Goal: Transaction & Acquisition: Download file/media

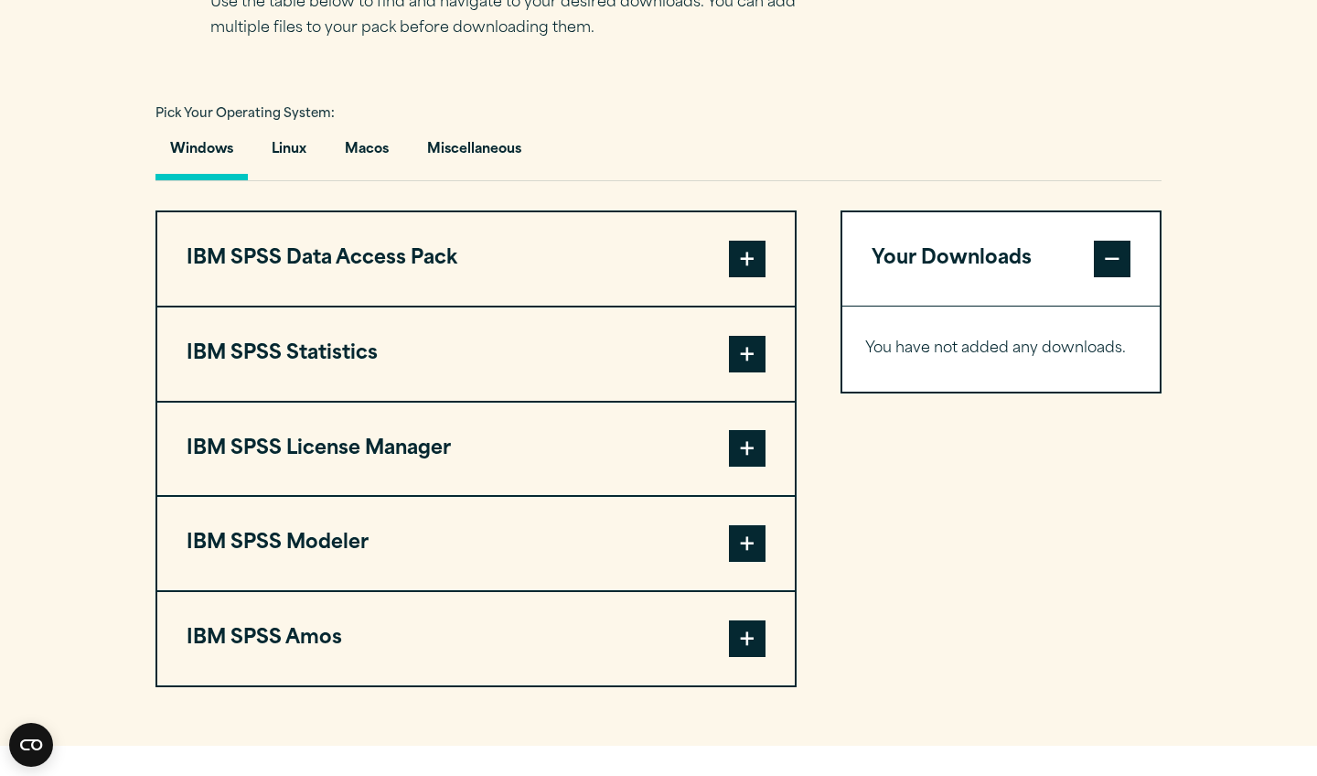
scroll to position [1267, 0]
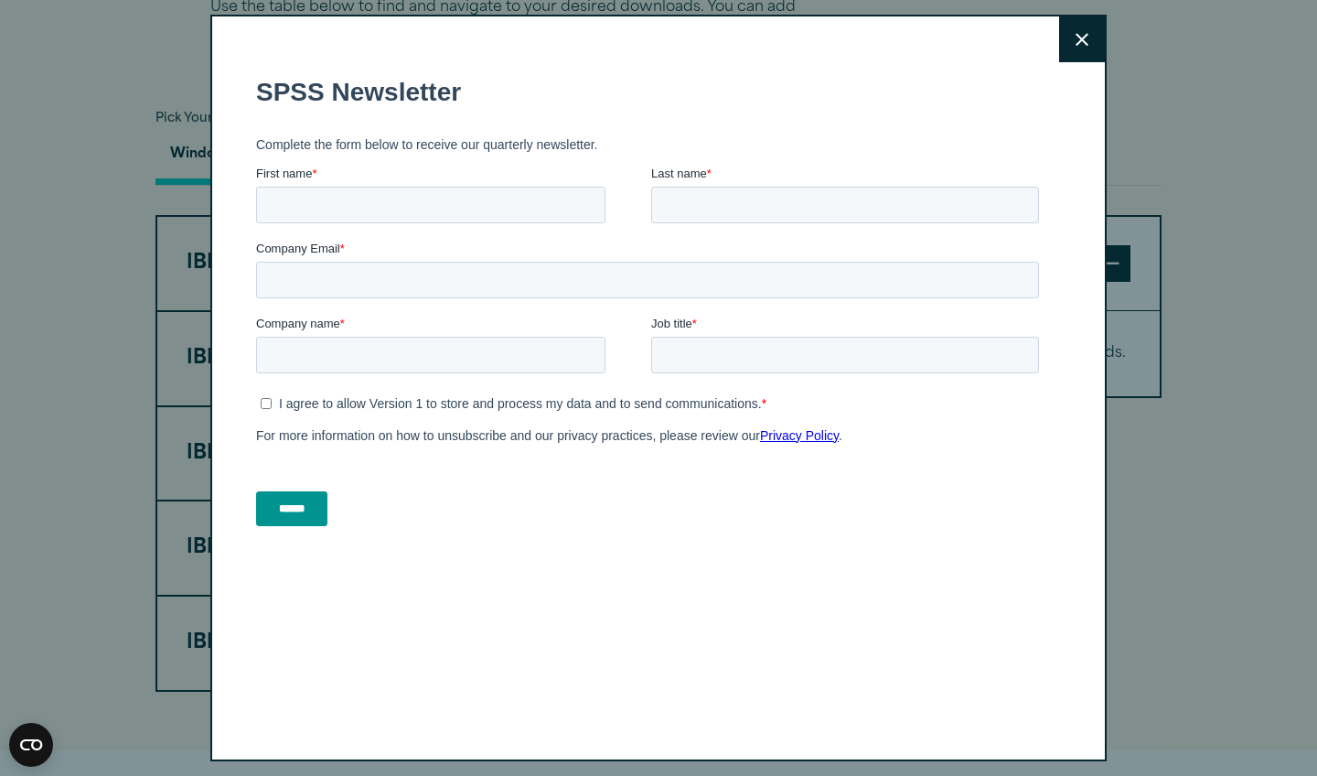
click at [1092, 38] on button "Close" at bounding box center [1082, 39] width 46 height 46
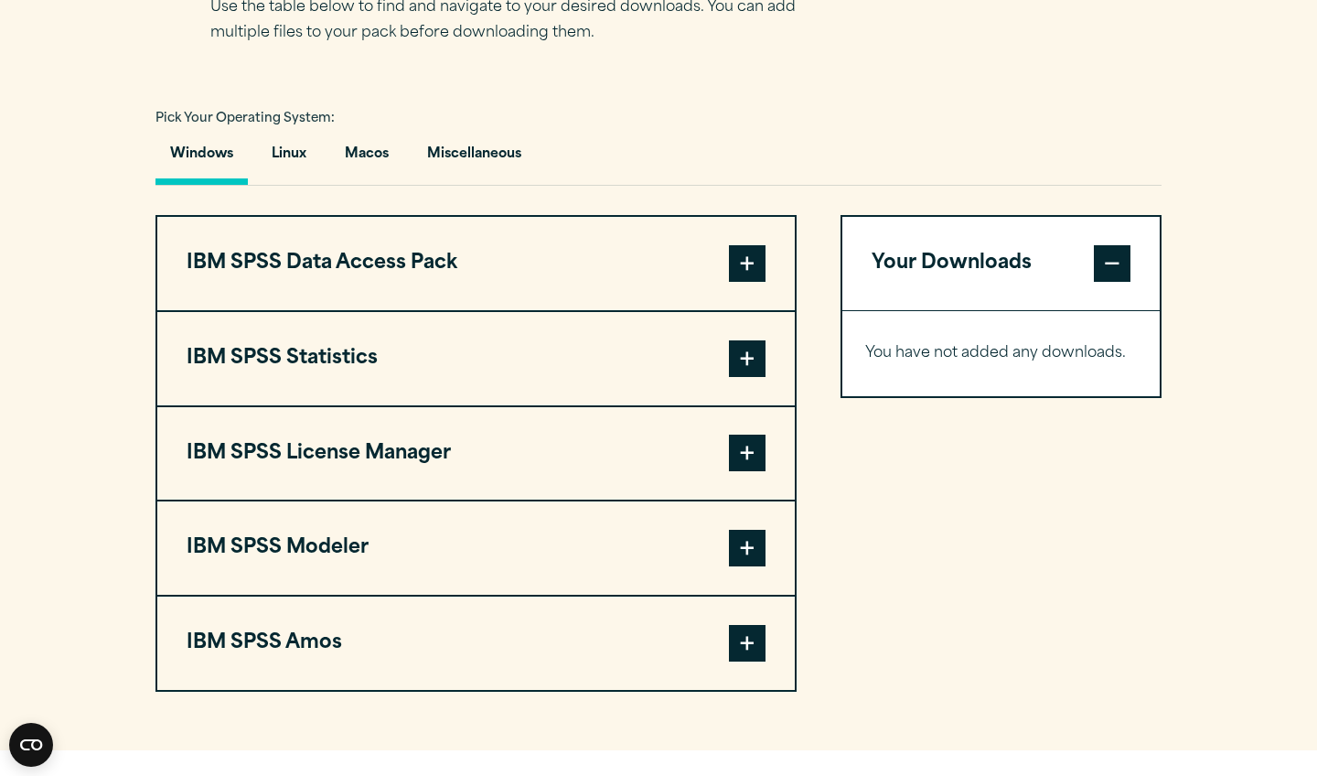
click at [751, 368] on span at bounding box center [747, 358] width 37 height 37
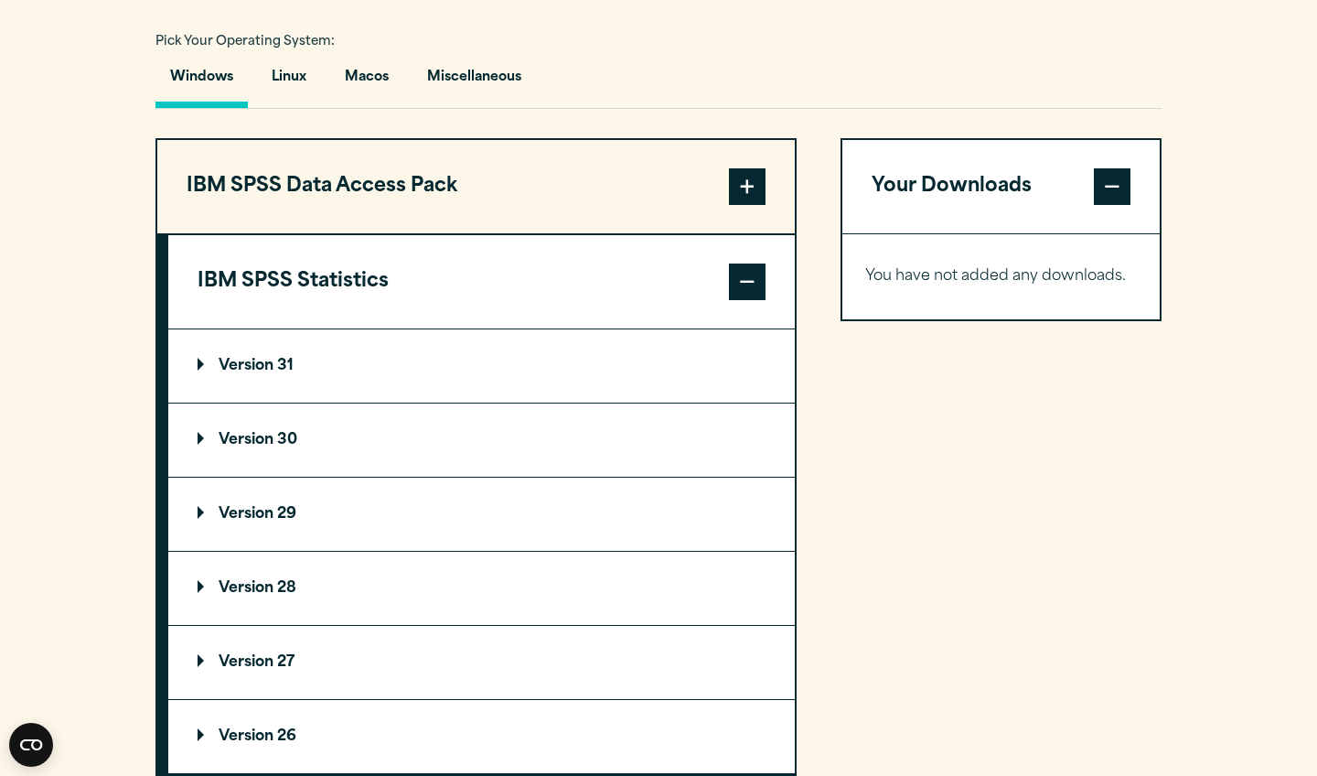
scroll to position [1346, 0]
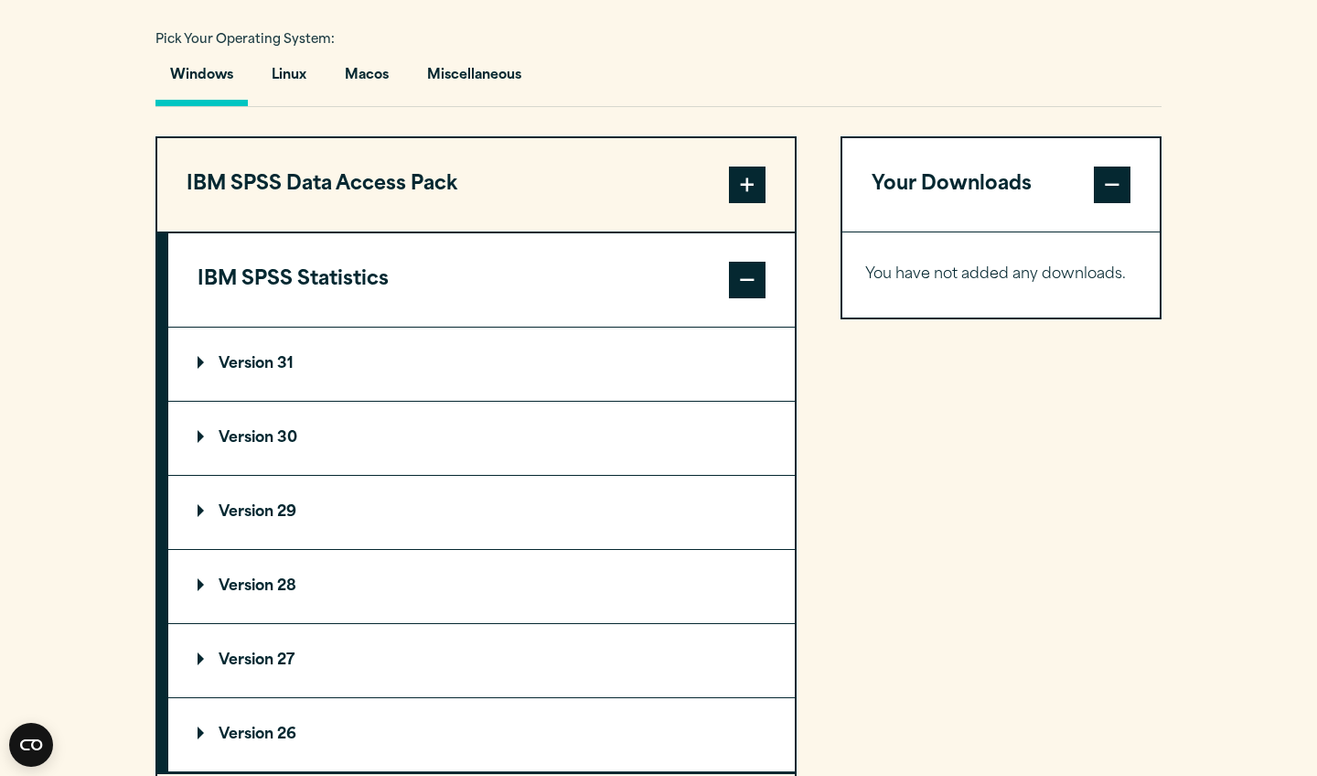
click at [223, 360] on p "Version 31" at bounding box center [246, 364] width 96 height 15
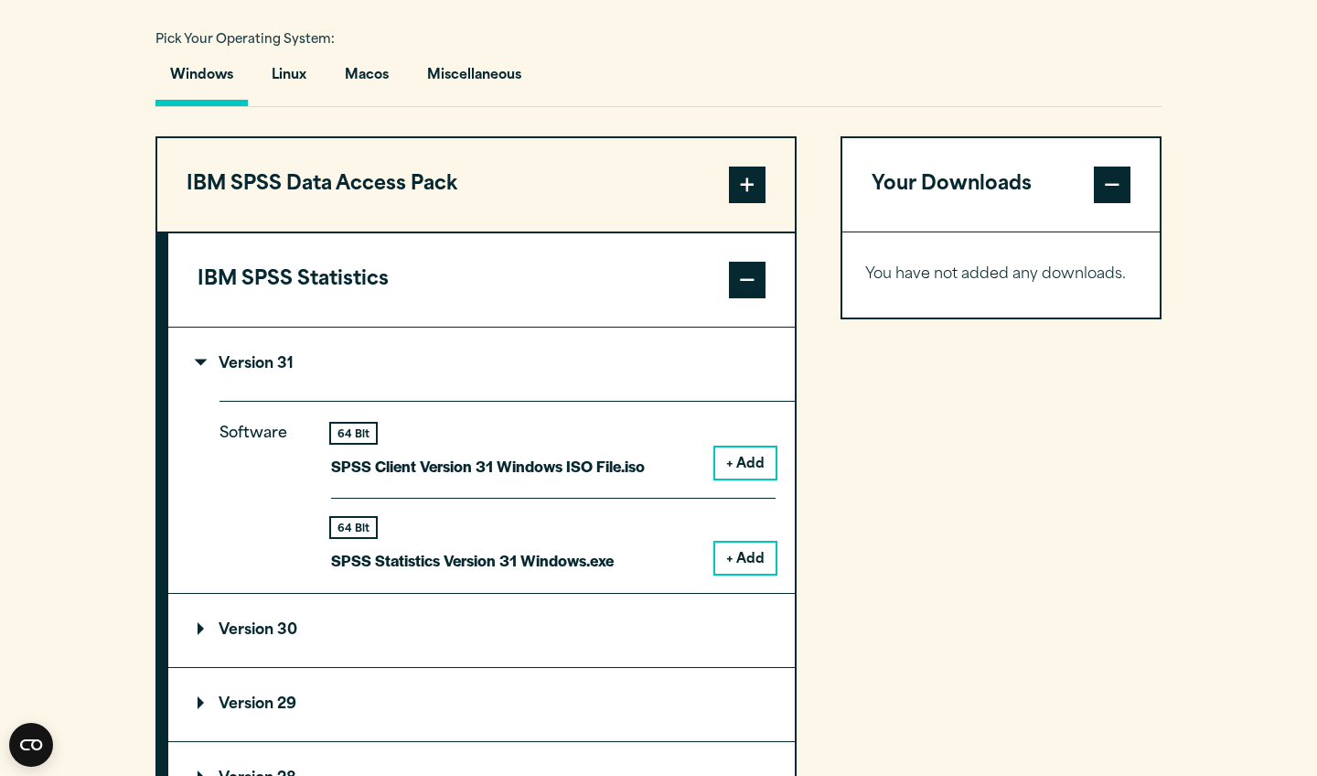
click at [213, 364] on p "Version 31" at bounding box center [246, 364] width 96 height 15
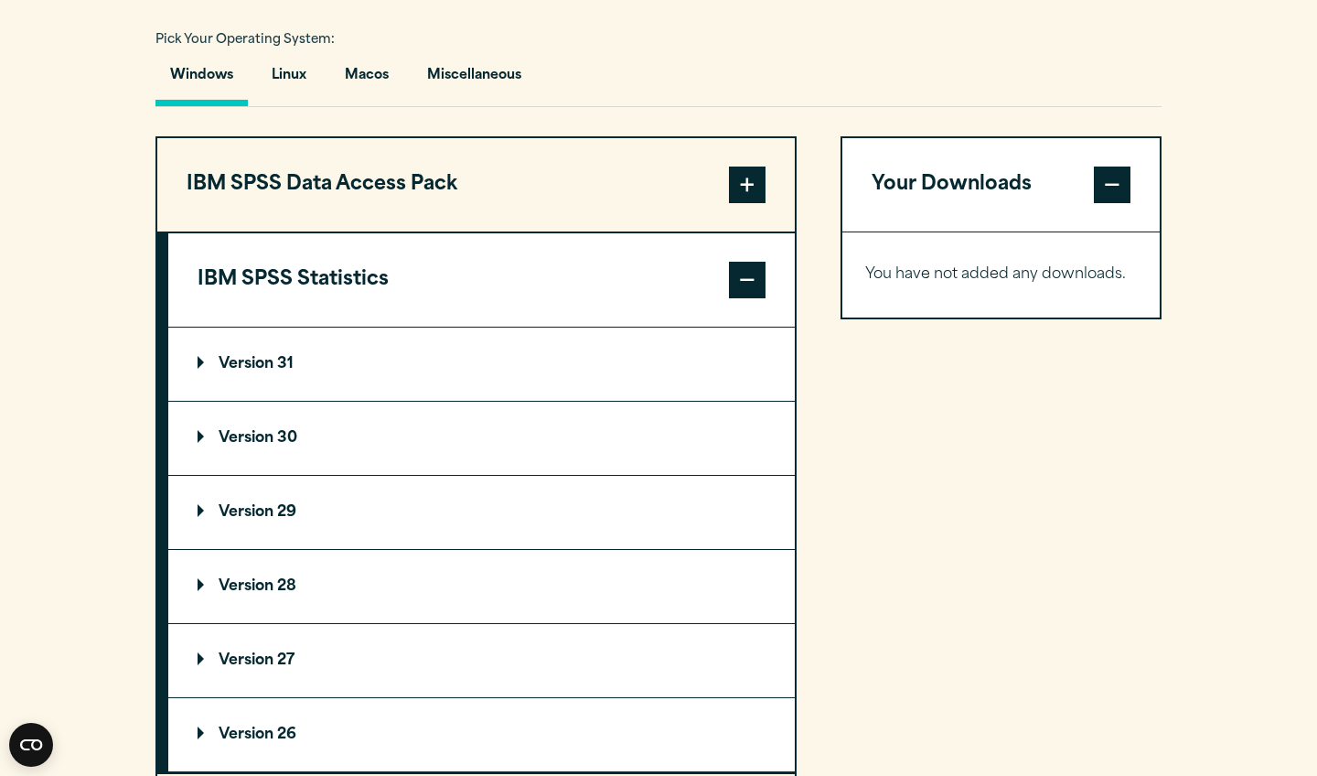
click at [510, 287] on button "IBM SPSS Statistics" at bounding box center [481, 279] width 627 height 93
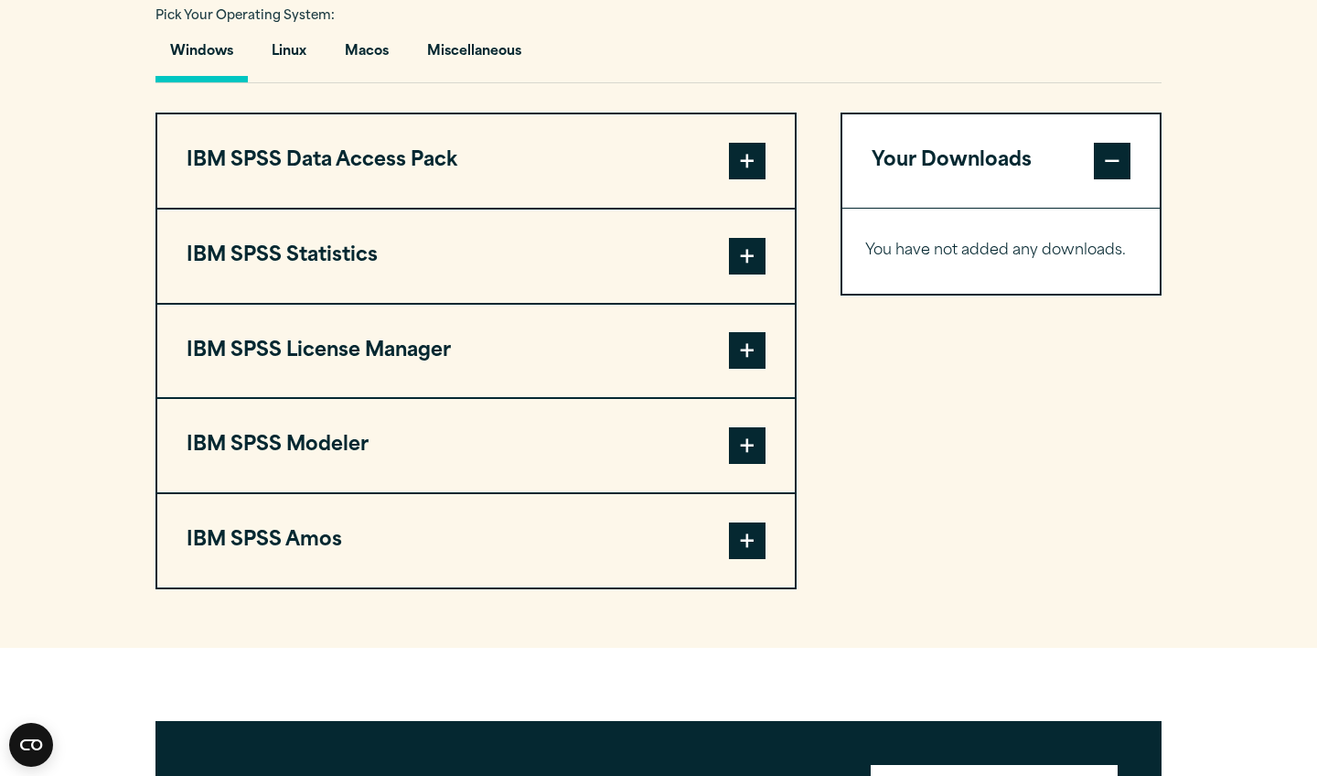
scroll to position [1370, 0]
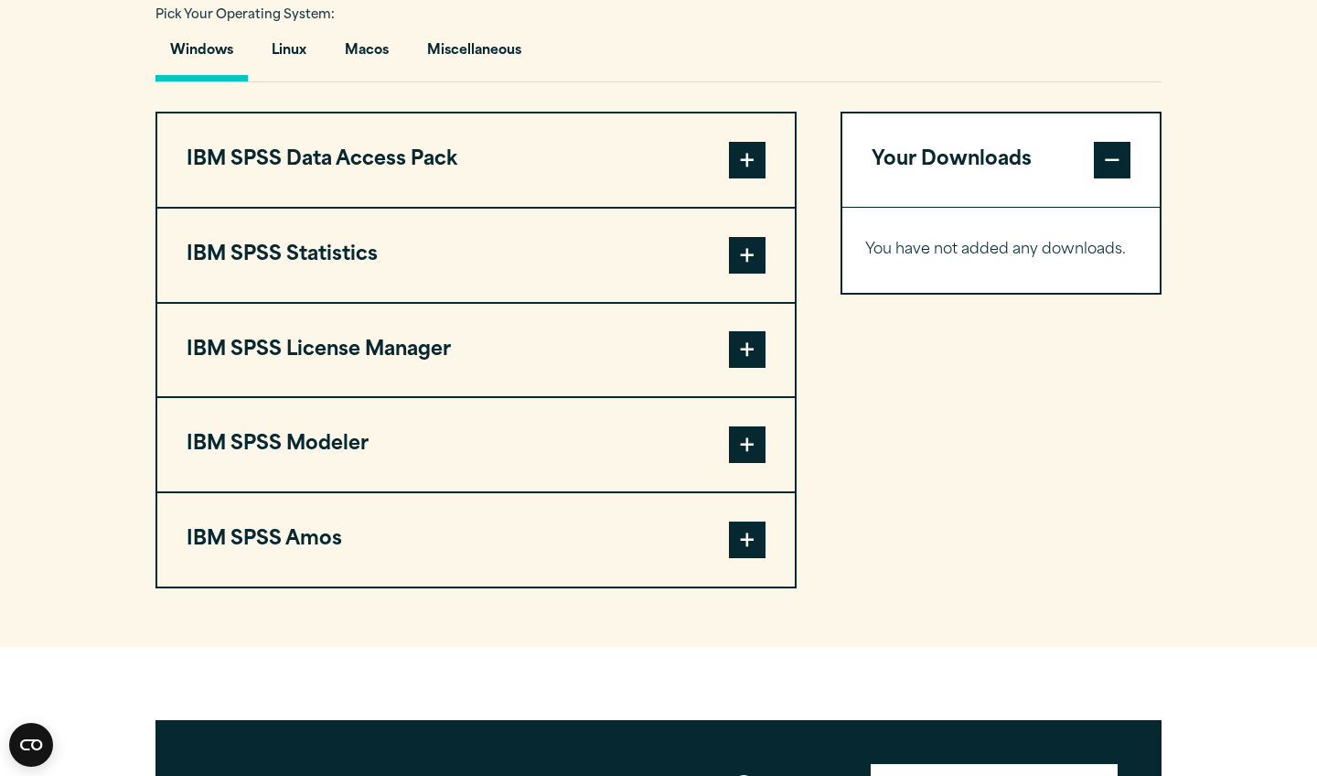
click at [751, 264] on span at bounding box center [747, 255] width 37 height 37
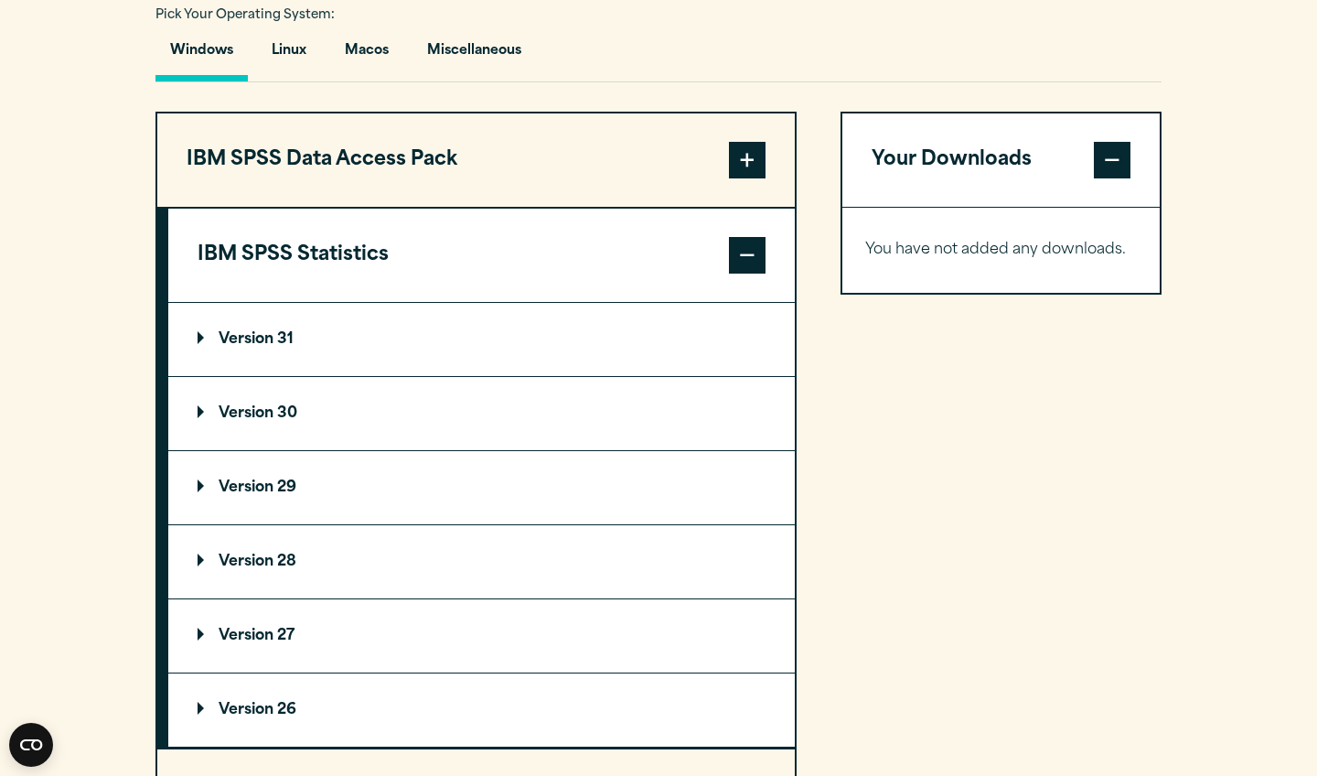
click at [224, 332] on p "Version 31" at bounding box center [246, 339] width 96 height 15
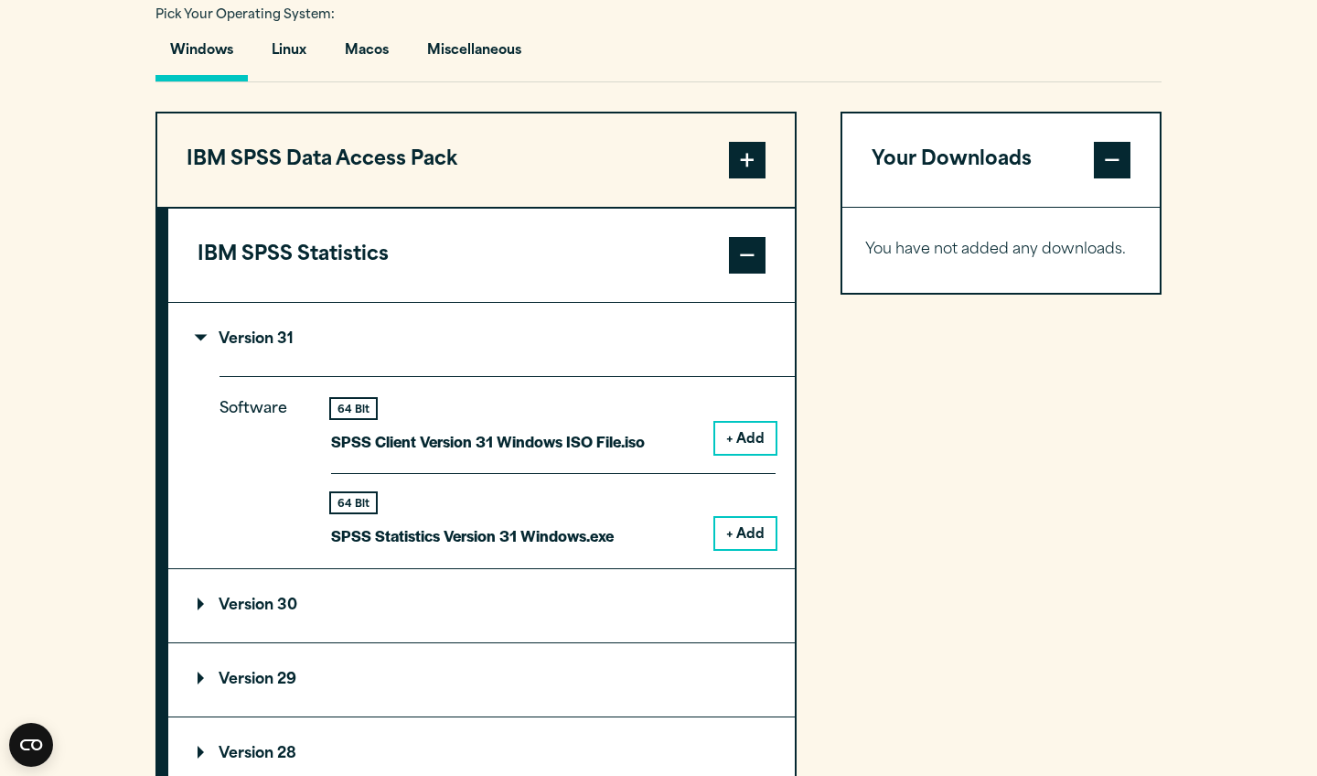
click at [751, 435] on button "+ Add" at bounding box center [745, 438] width 60 height 31
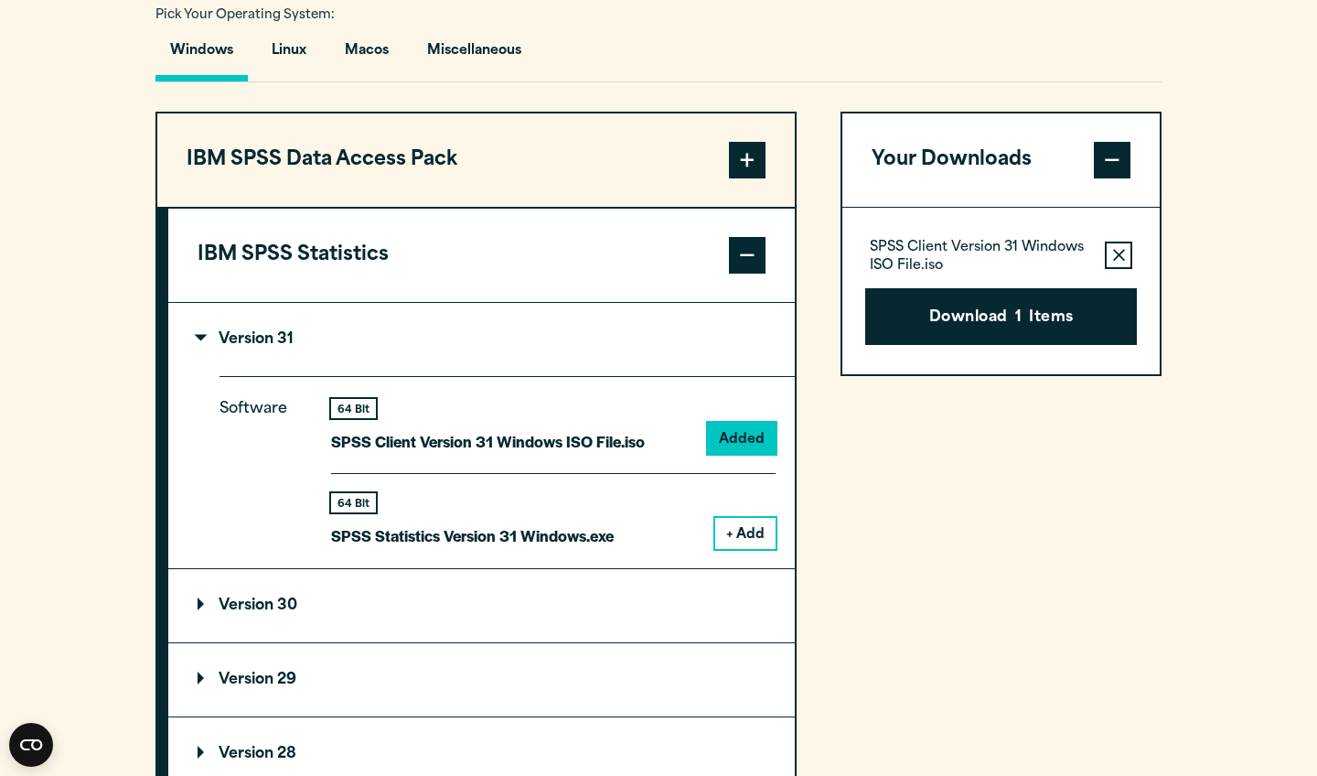
click at [1119, 257] on icon "button" at bounding box center [1119, 255] width 12 height 12
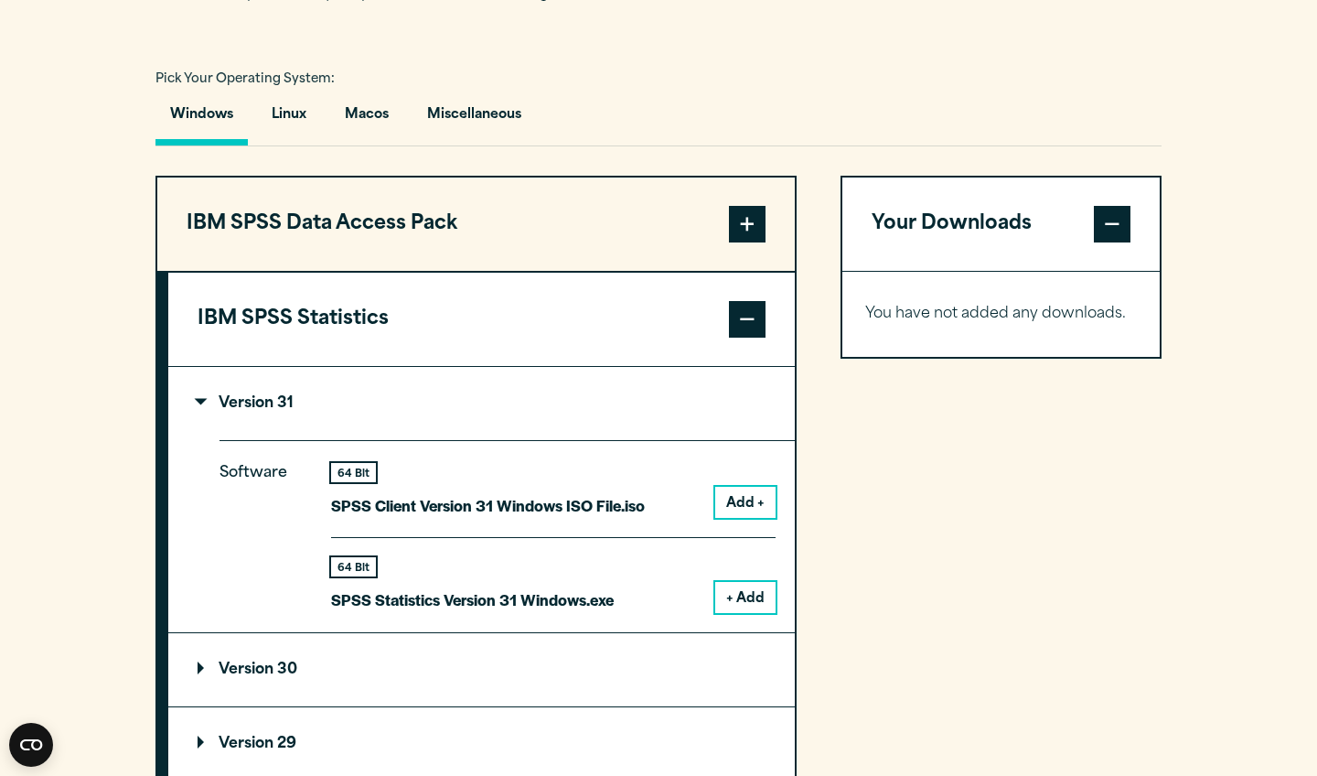
scroll to position [1300, 0]
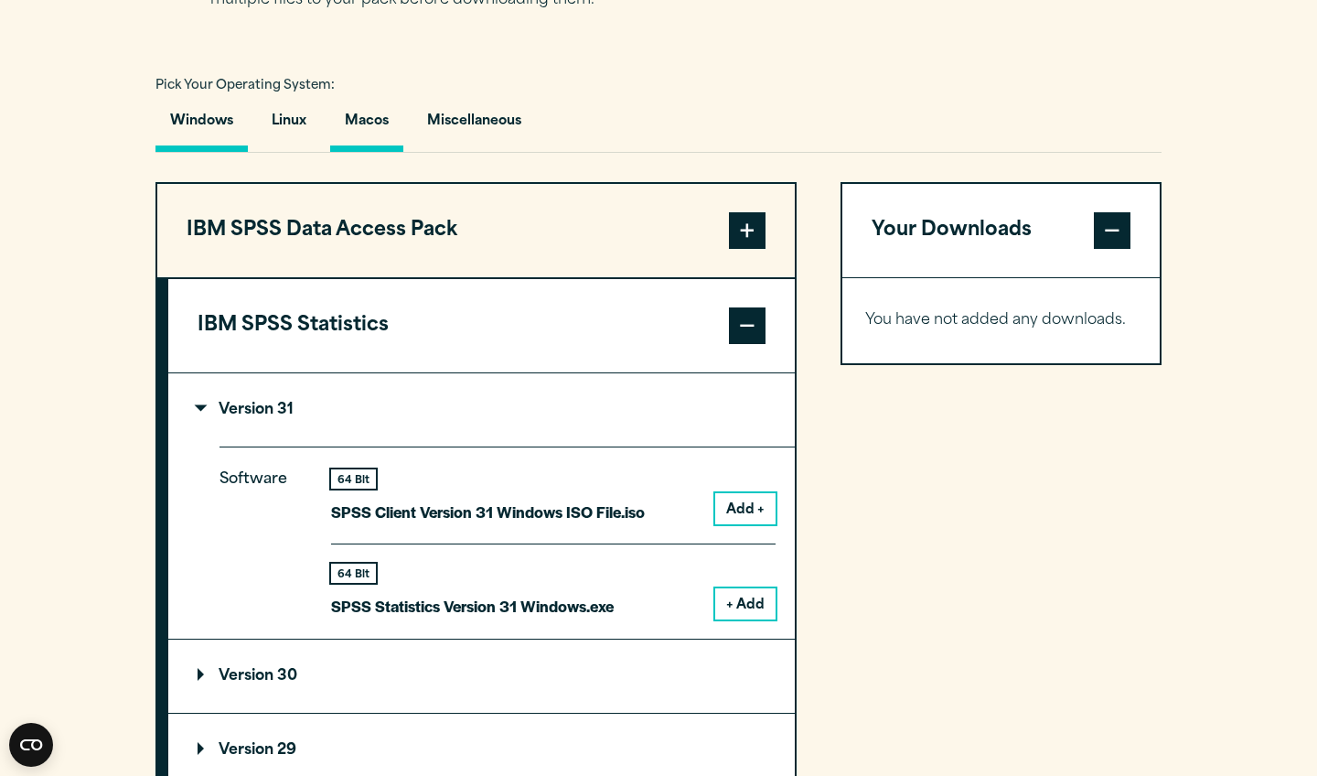
click at [371, 119] on button "Macos" at bounding box center [366, 126] width 73 height 52
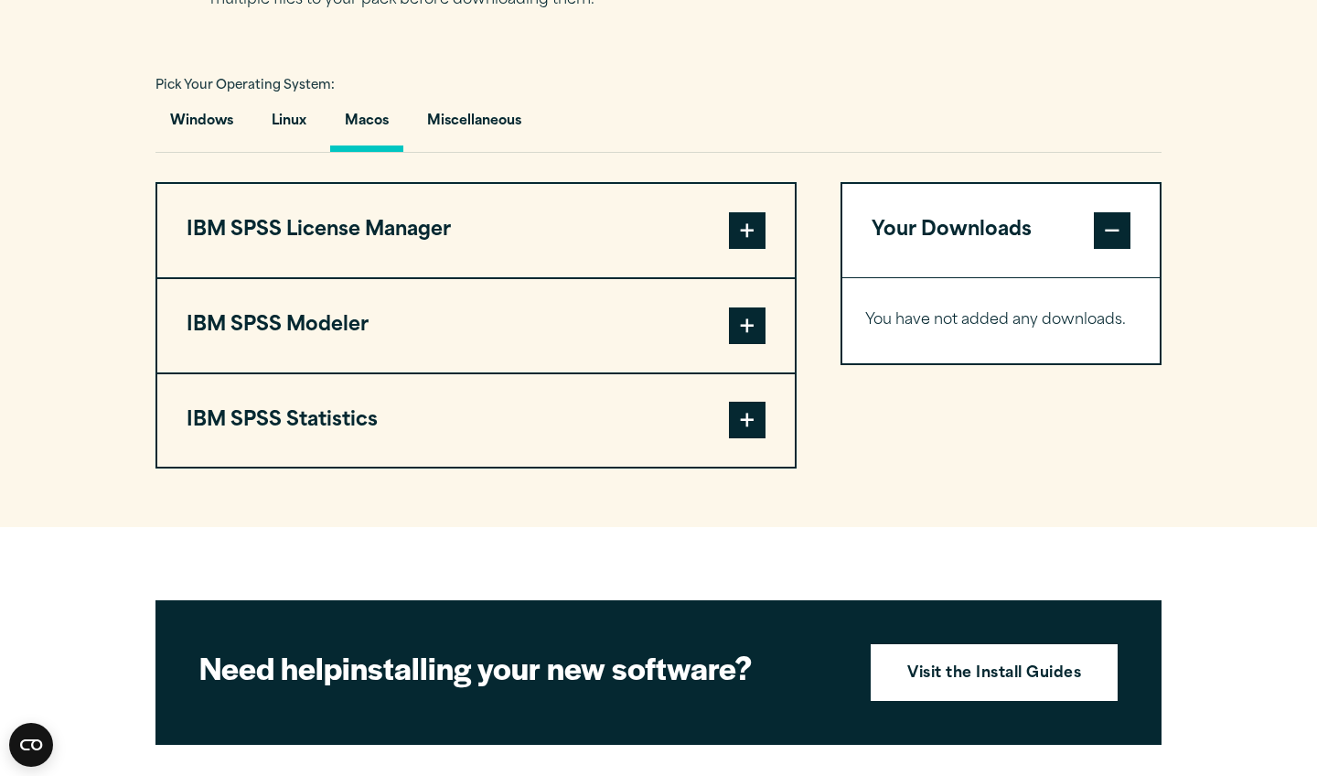
click at [564, 239] on button "IBM SPSS License Manager" at bounding box center [476, 230] width 638 height 93
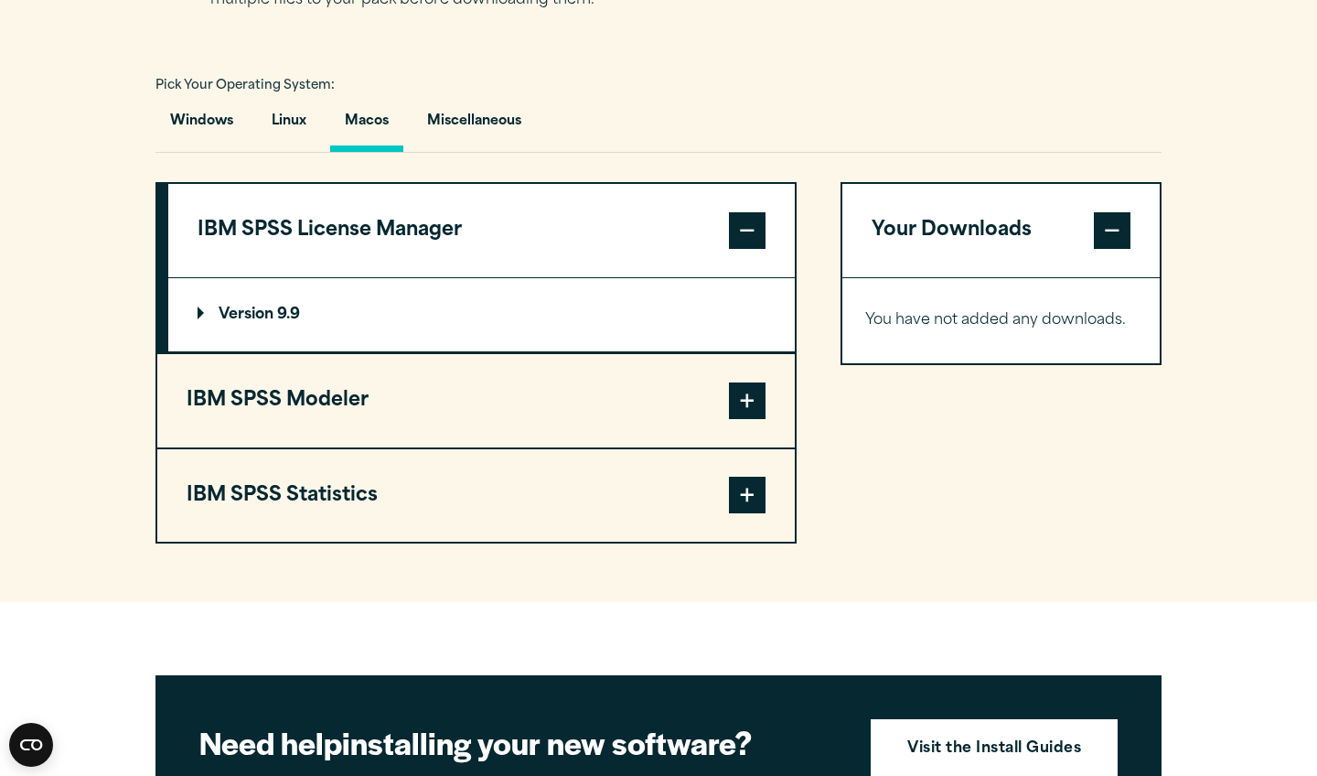
click at [564, 239] on button "IBM SPSS License Manager" at bounding box center [481, 230] width 627 height 93
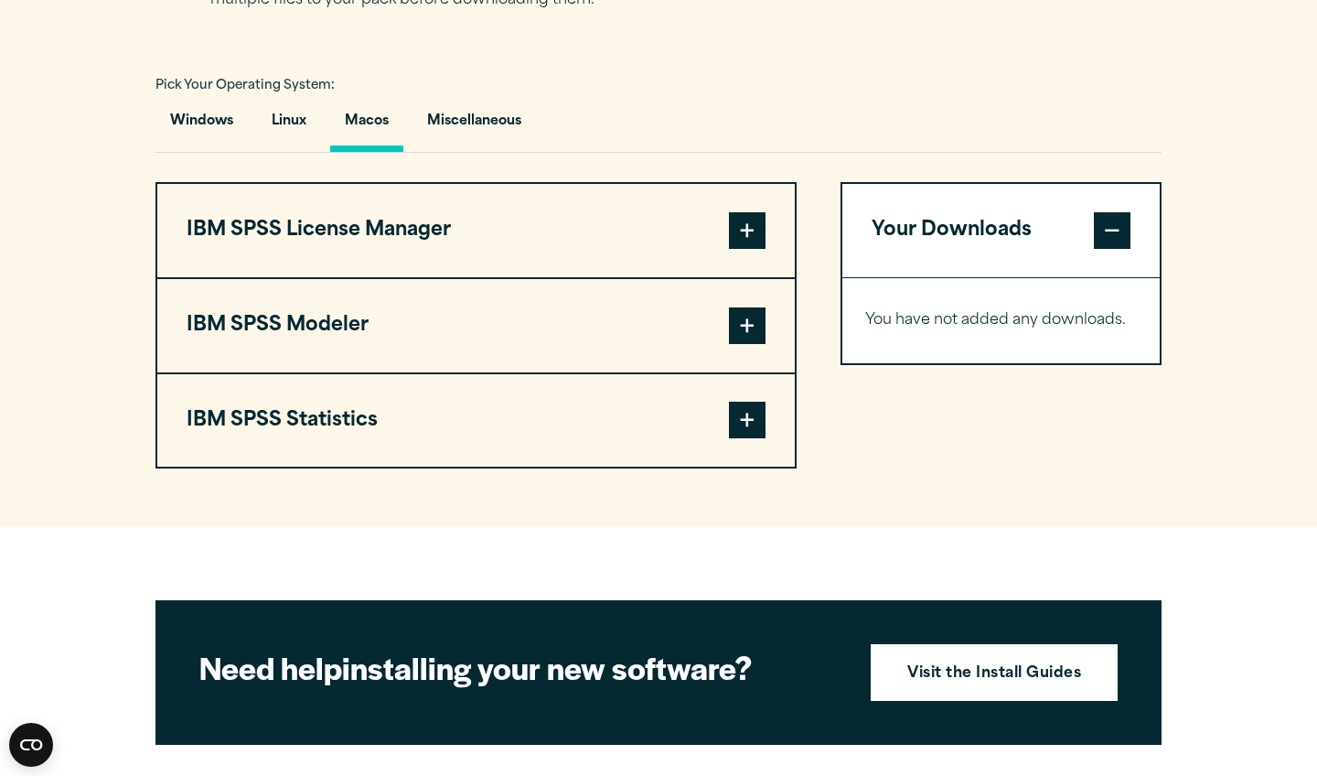
click at [504, 452] on button "IBM SPSS Statistics" at bounding box center [476, 420] width 638 height 93
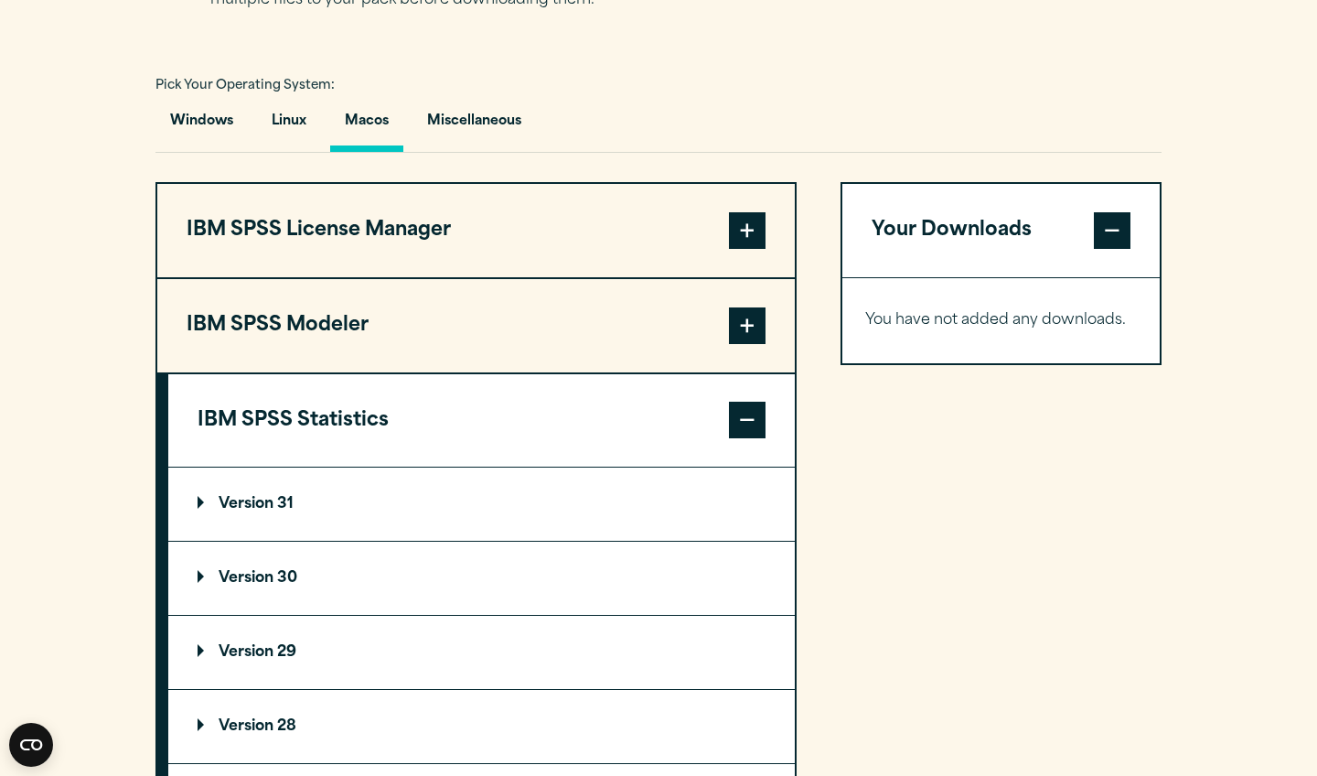
click at [210, 505] on summary "Version 31" at bounding box center [481, 503] width 627 height 73
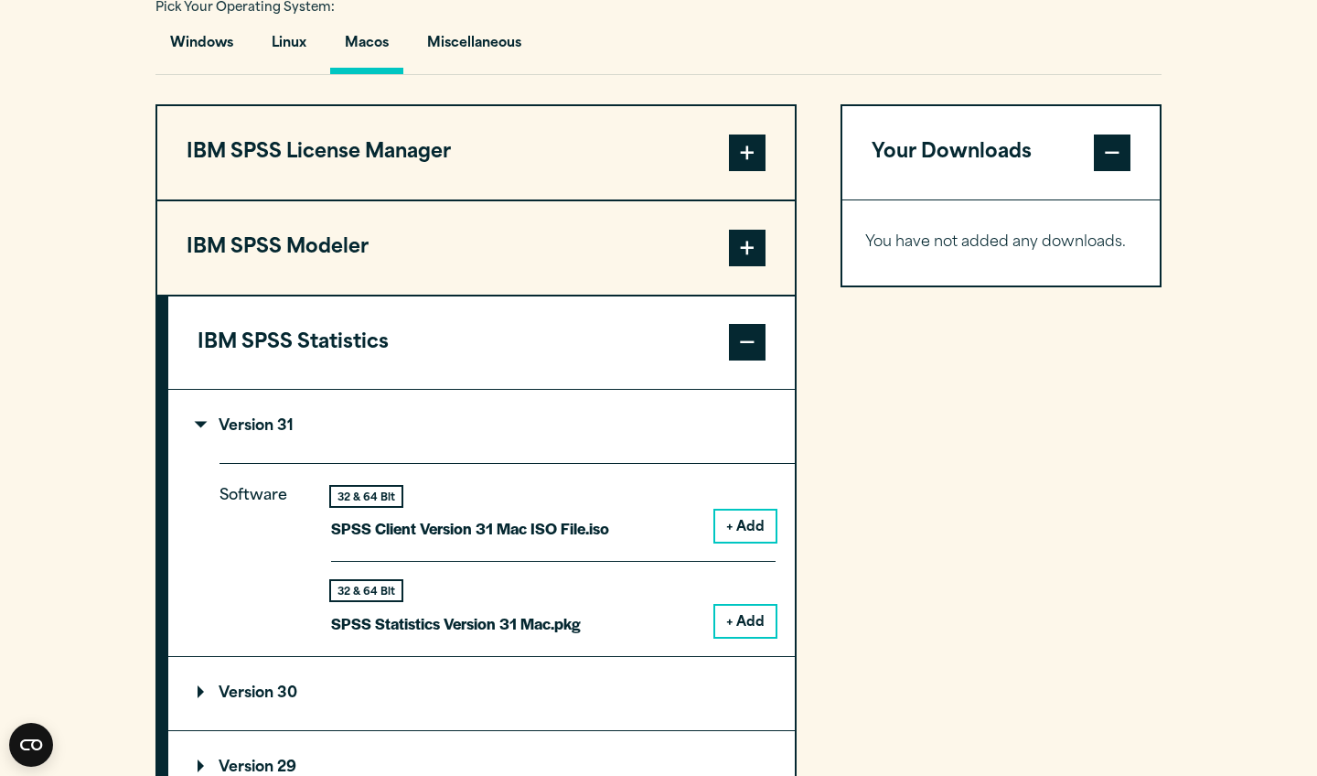
scroll to position [1383, 0]
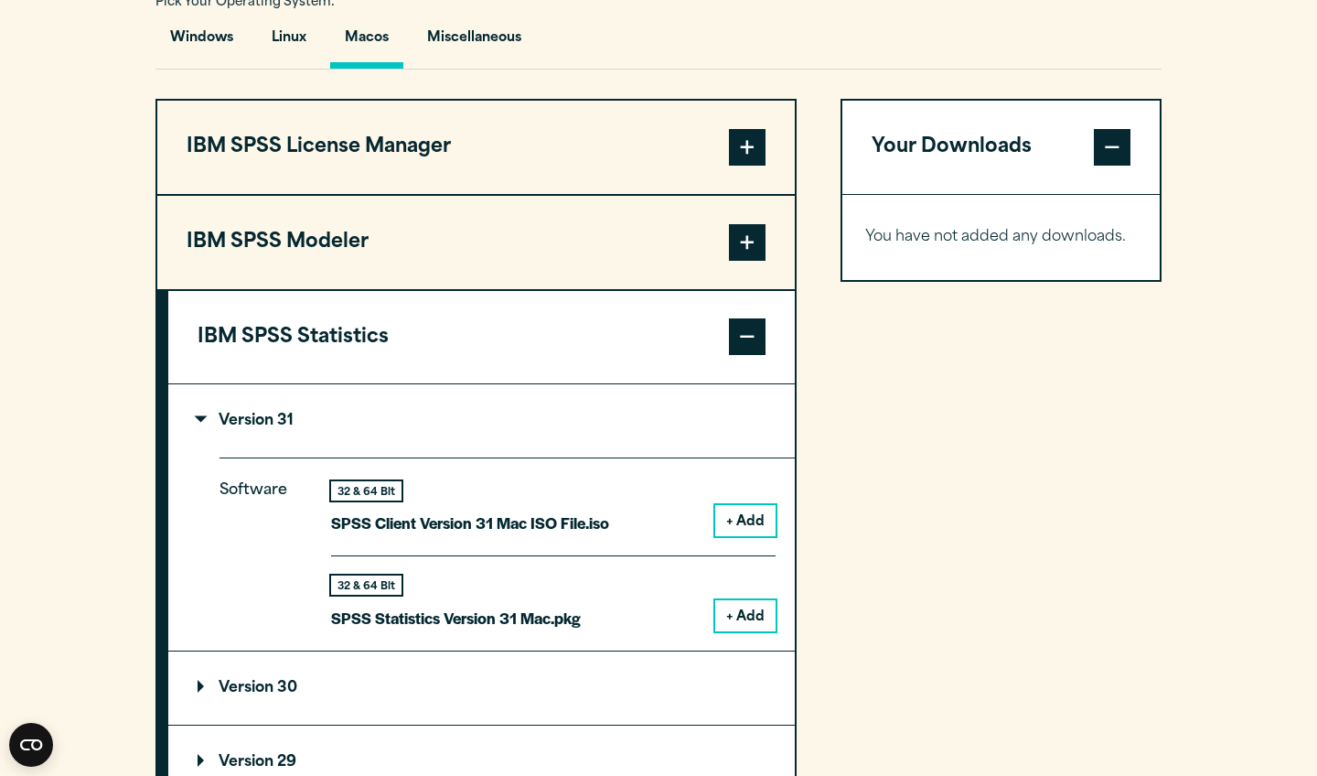
click at [750, 518] on button "+ Add" at bounding box center [745, 520] width 60 height 31
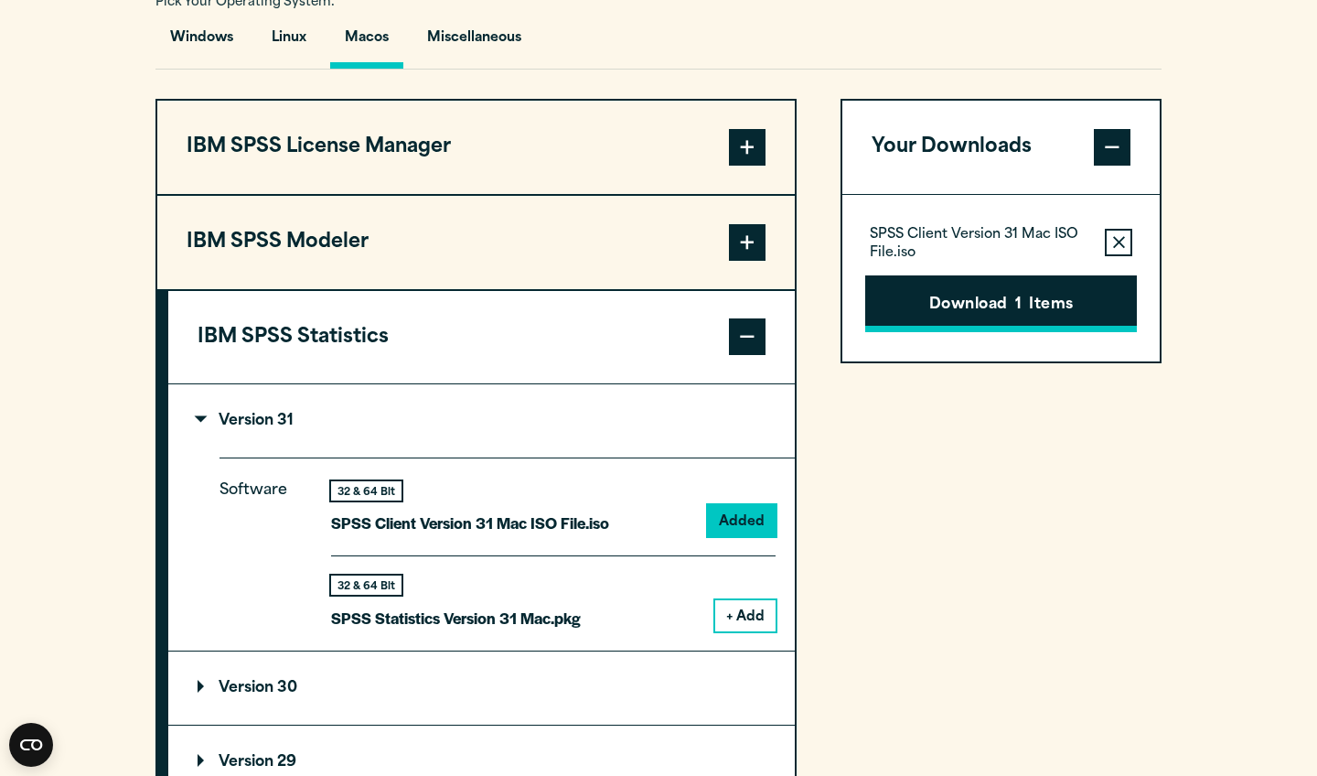
click at [1005, 308] on button "Download 1 Items" at bounding box center [1001, 303] width 272 height 57
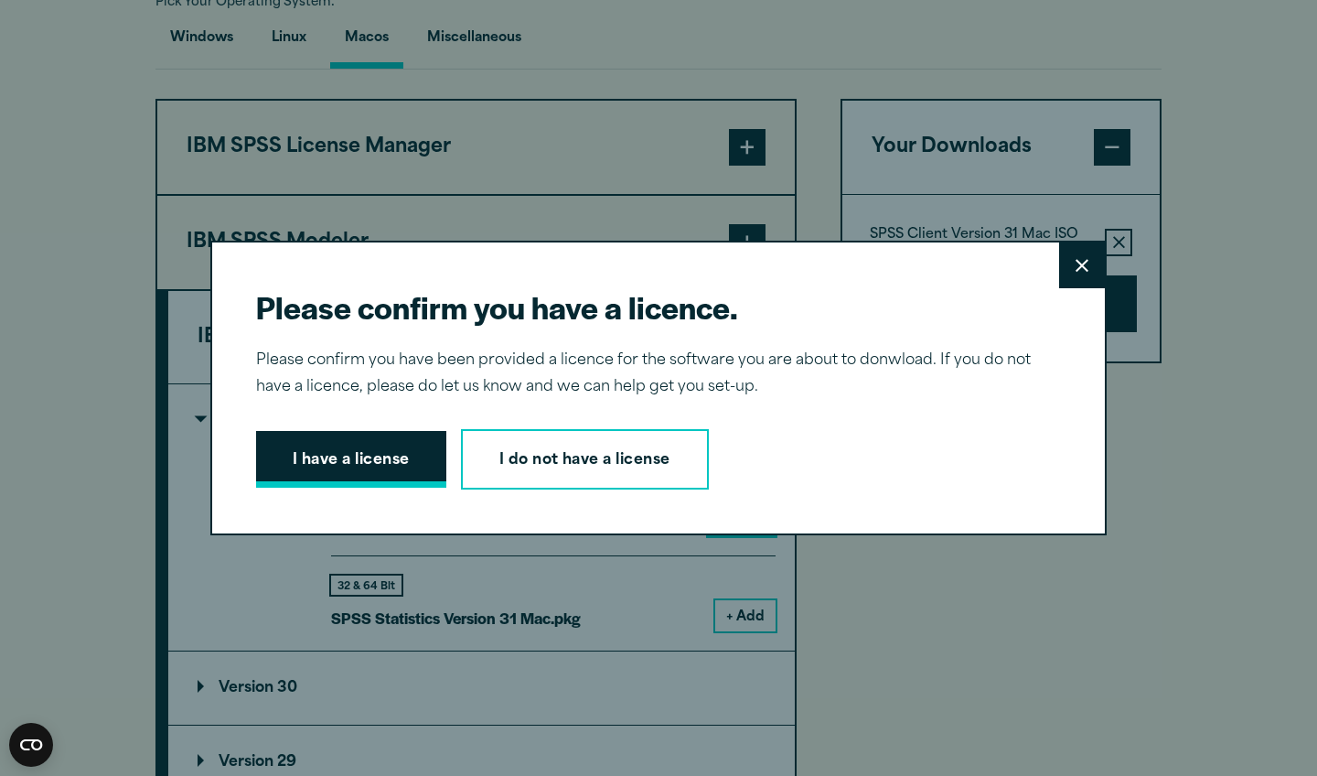
click at [346, 475] on button "I have a license" at bounding box center [351, 459] width 190 height 57
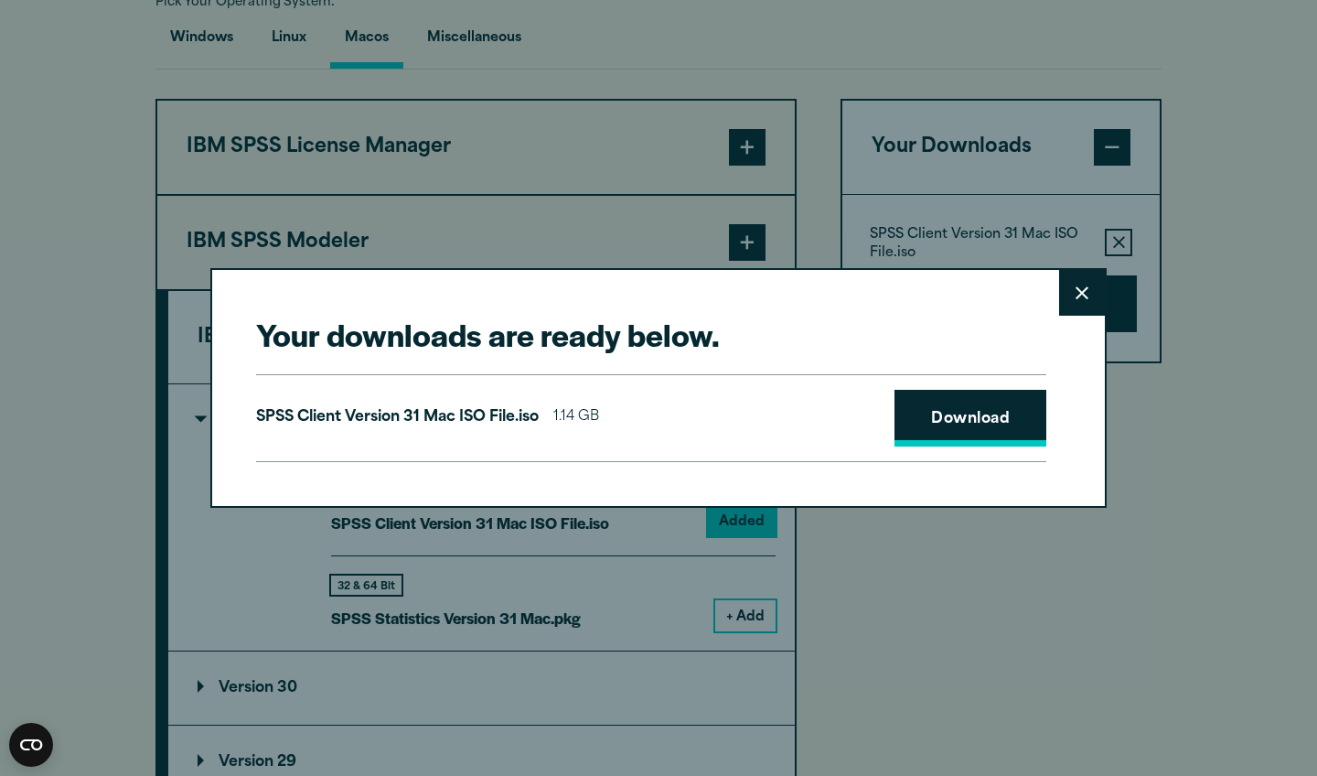
click at [971, 414] on link "Download" at bounding box center [971, 418] width 152 height 57
click at [1081, 290] on icon at bounding box center [1082, 293] width 13 height 14
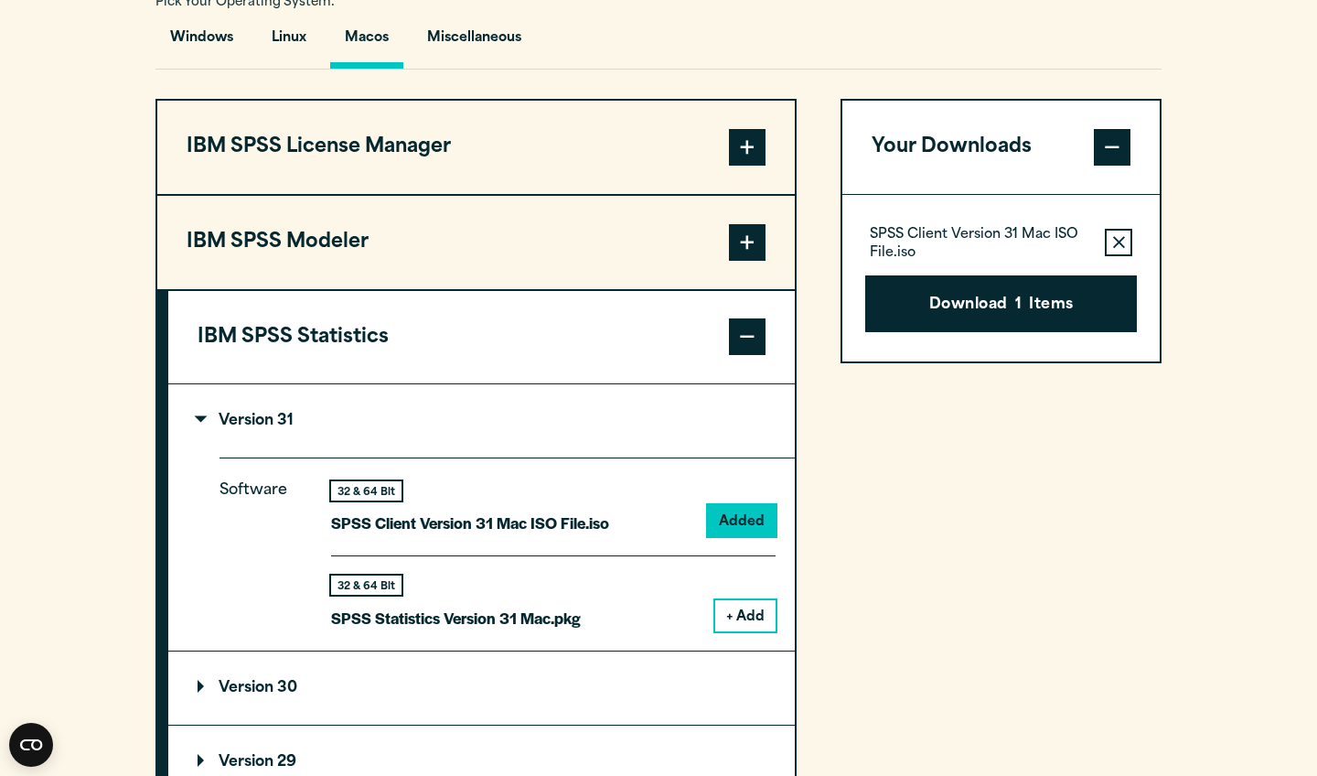
click at [1289, 316] on section "Select your software downloads Use the table below to find and navigate to your…" at bounding box center [658, 420] width 1317 height 1324
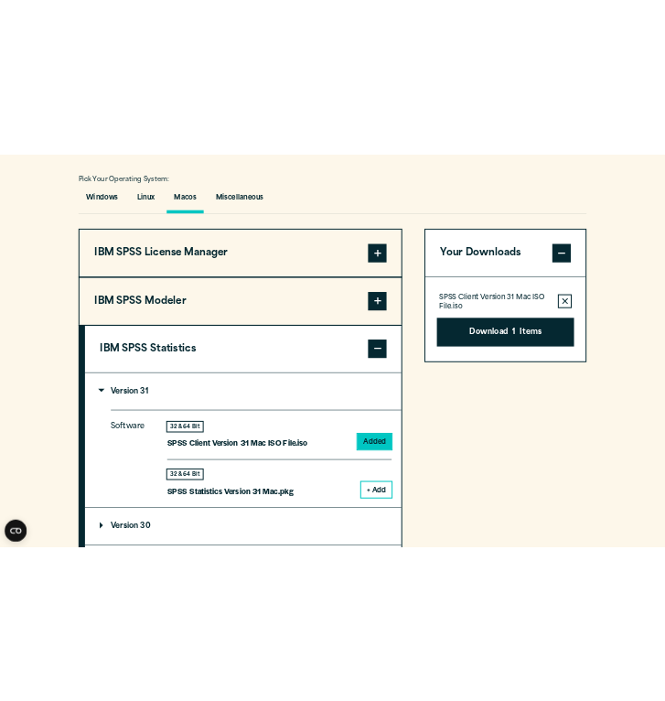
scroll to position [1282, 0]
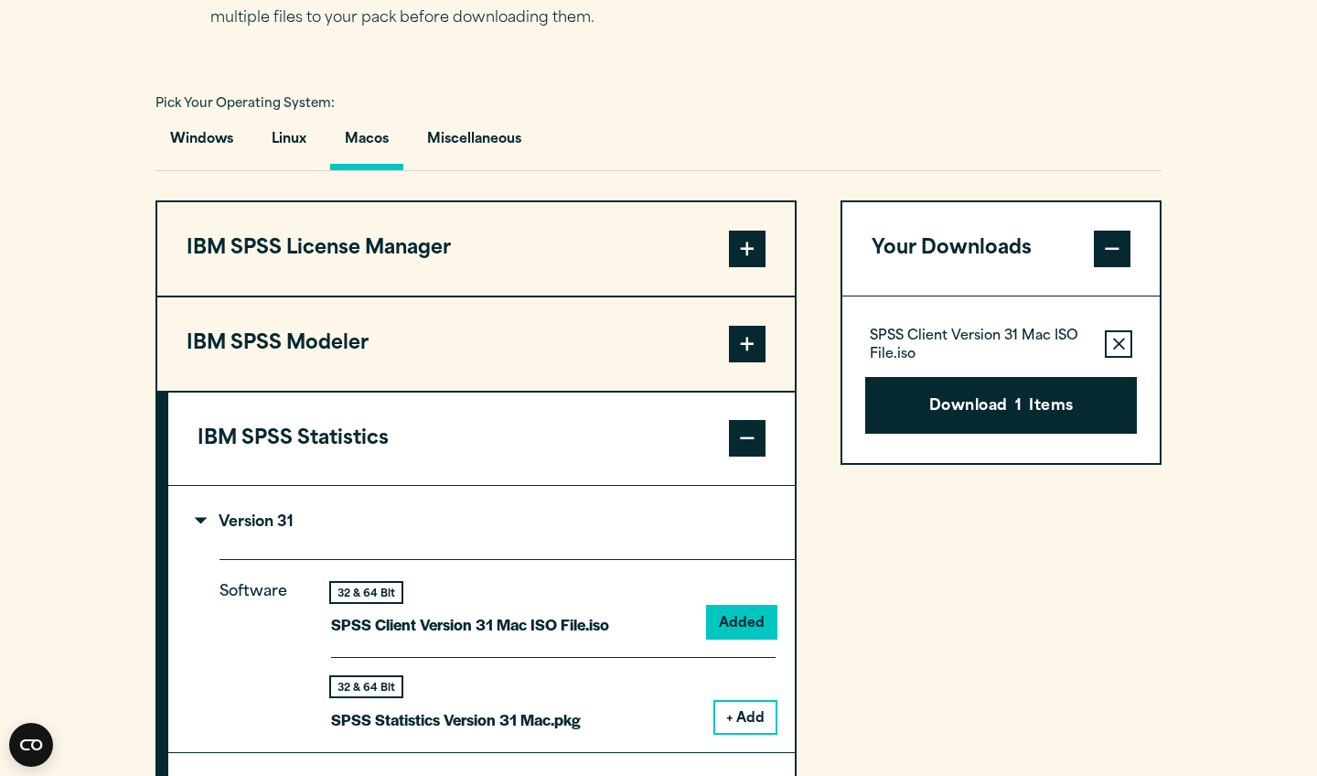
click at [470, 100] on div "Pick Your Operating System: Windows Linux Macos Miscellaneous" at bounding box center [659, 131] width 1006 height 81
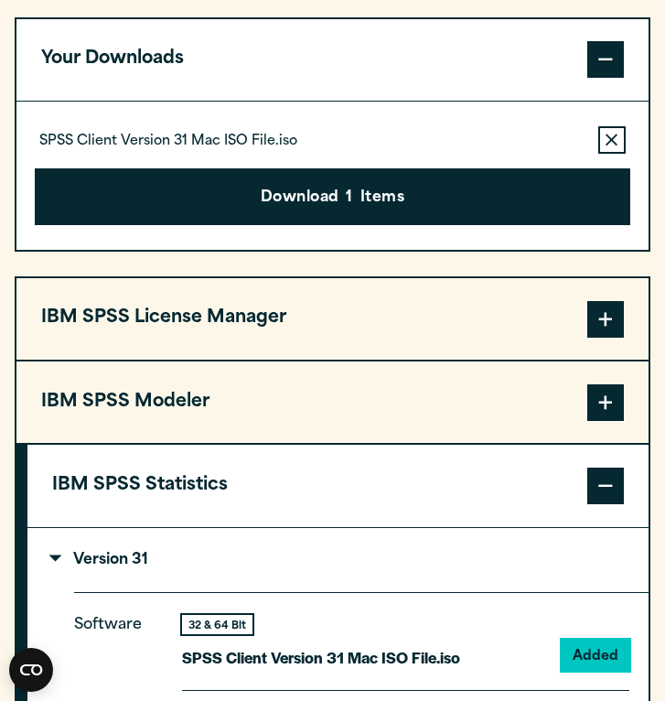
scroll to position [1589, 0]
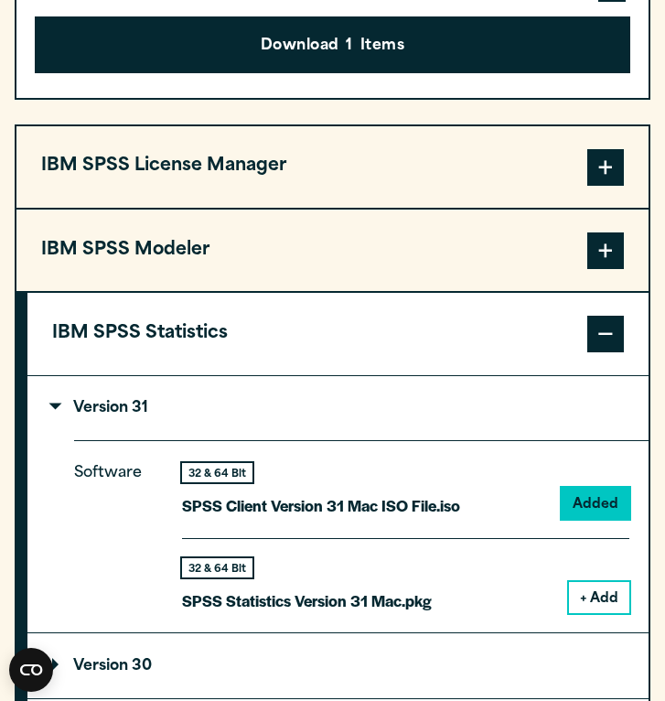
click at [592, 590] on button "+ Add" at bounding box center [599, 597] width 60 height 31
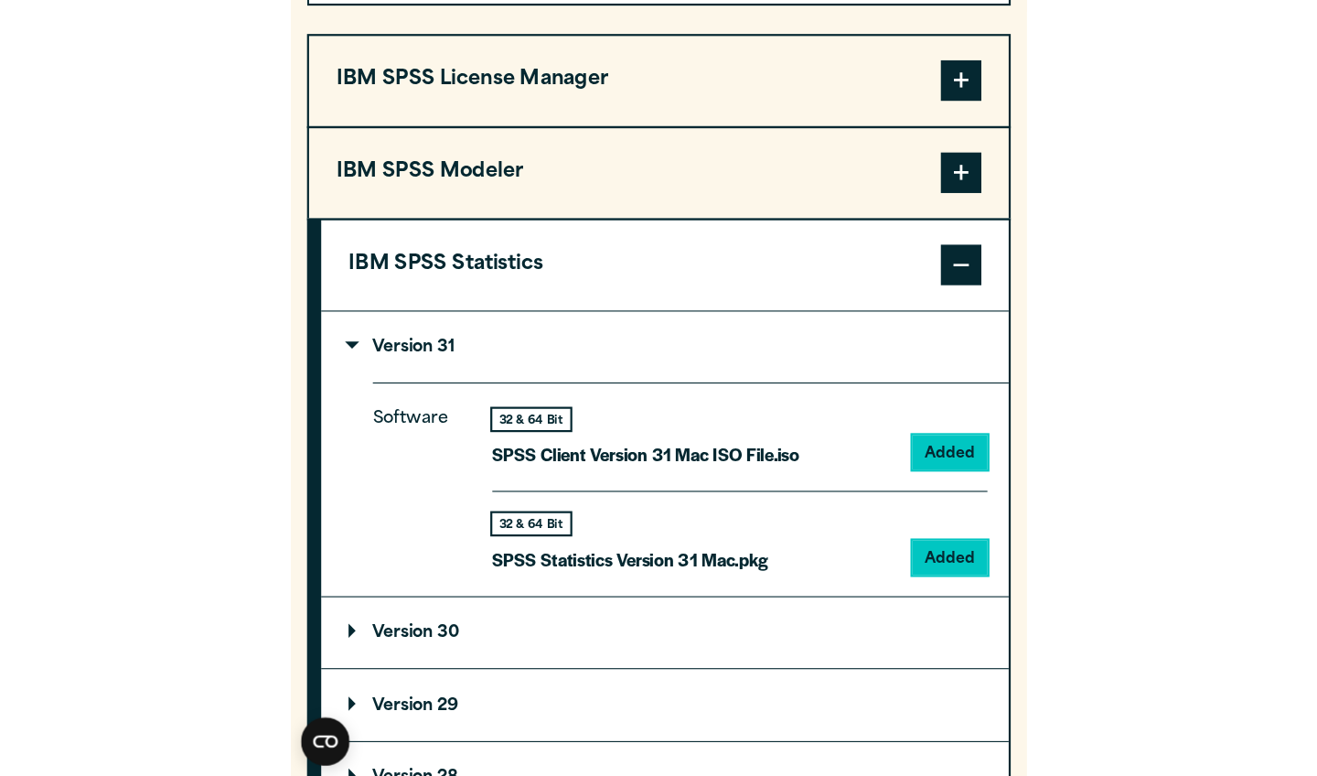
scroll to position [1740, 0]
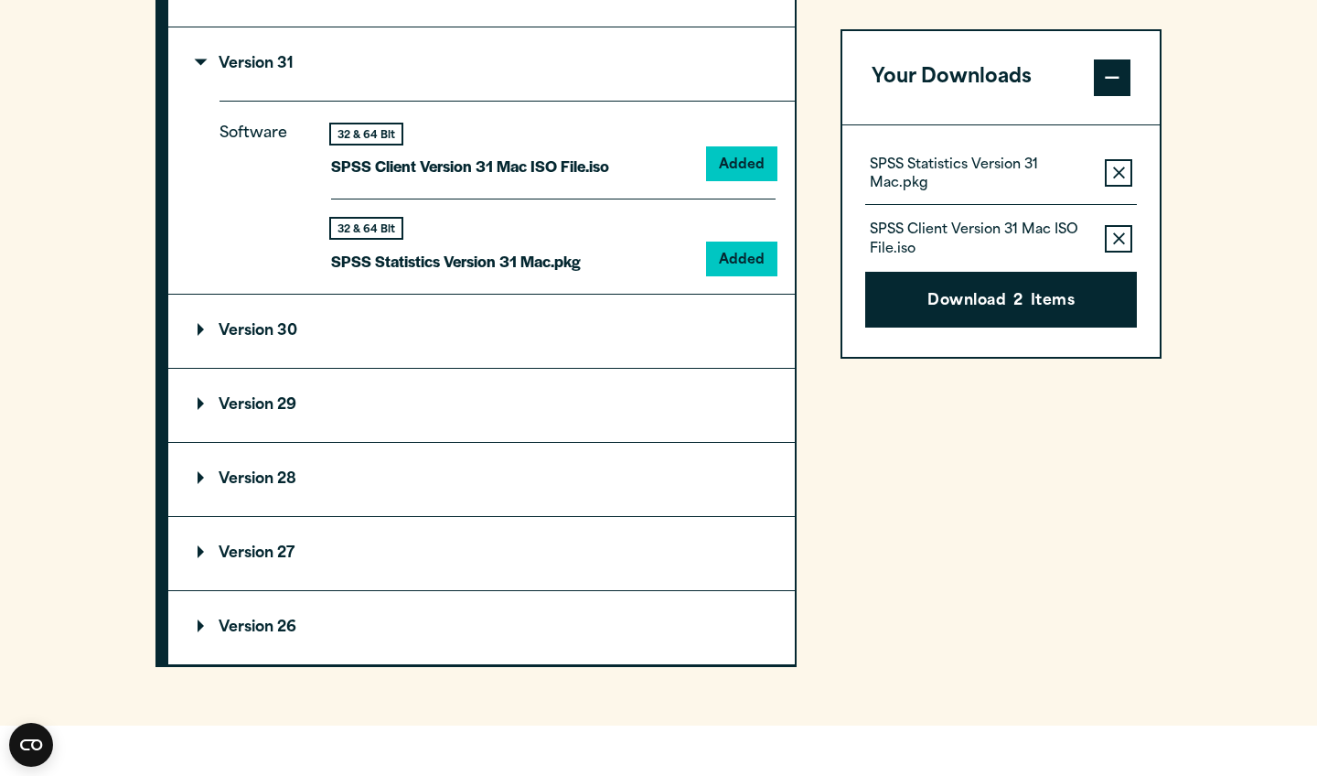
click at [1117, 232] on icon "button" at bounding box center [1119, 238] width 12 height 13
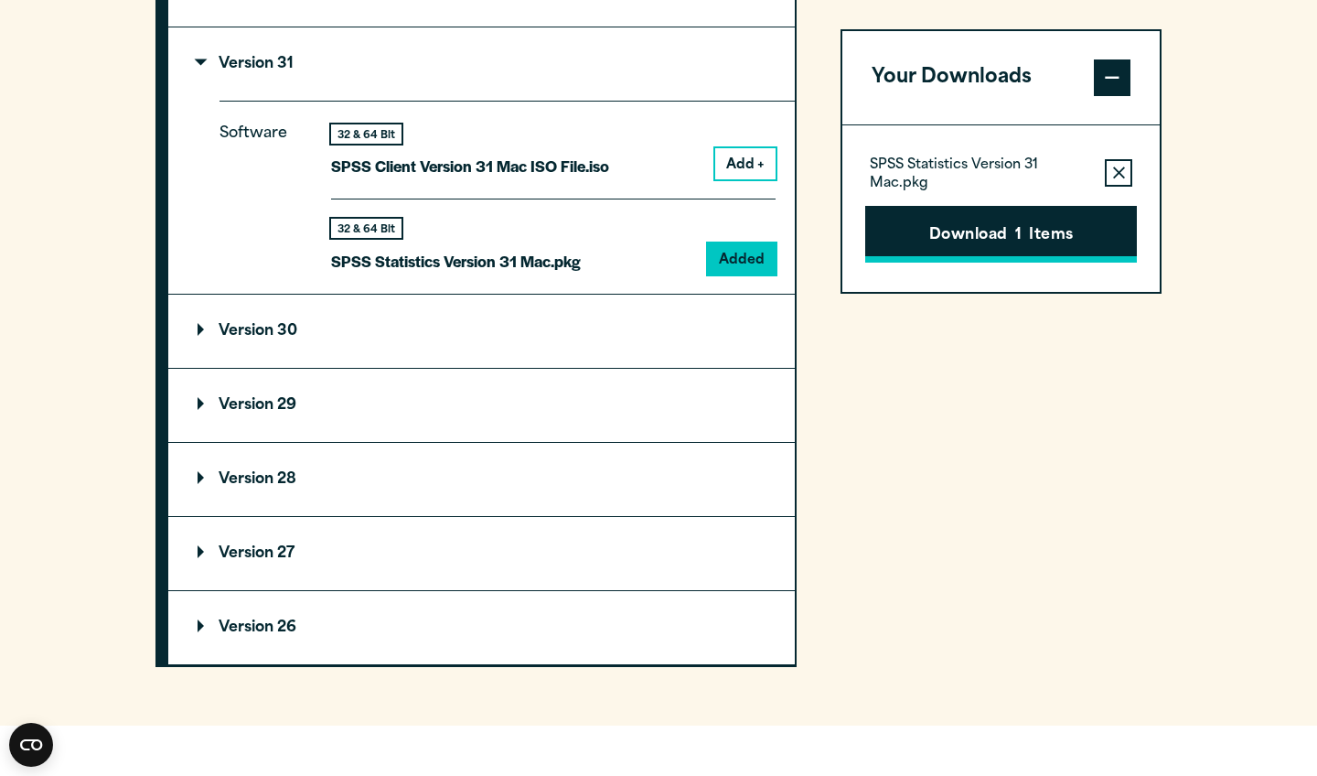
click at [1008, 245] on button "Download 1 Items" at bounding box center [1001, 234] width 272 height 57
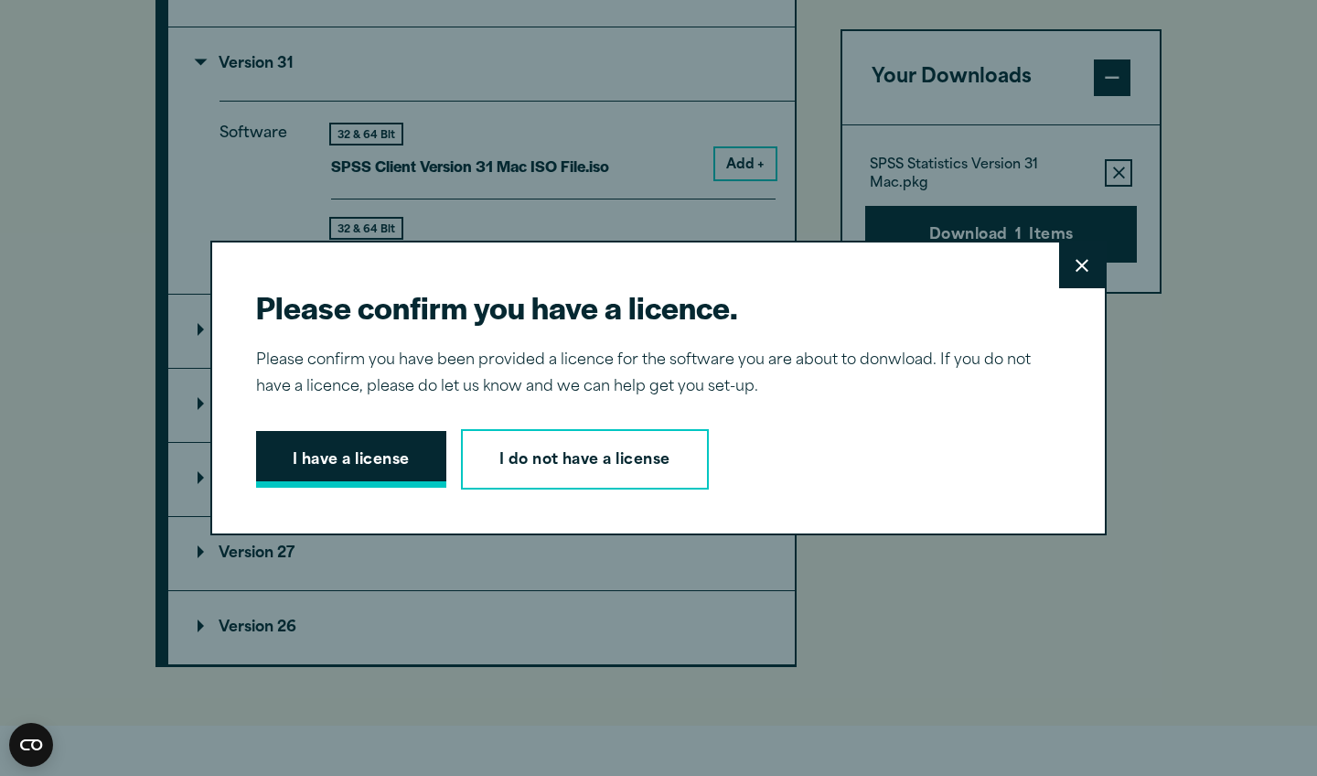
click at [343, 456] on button "I have a license" at bounding box center [351, 459] width 190 height 57
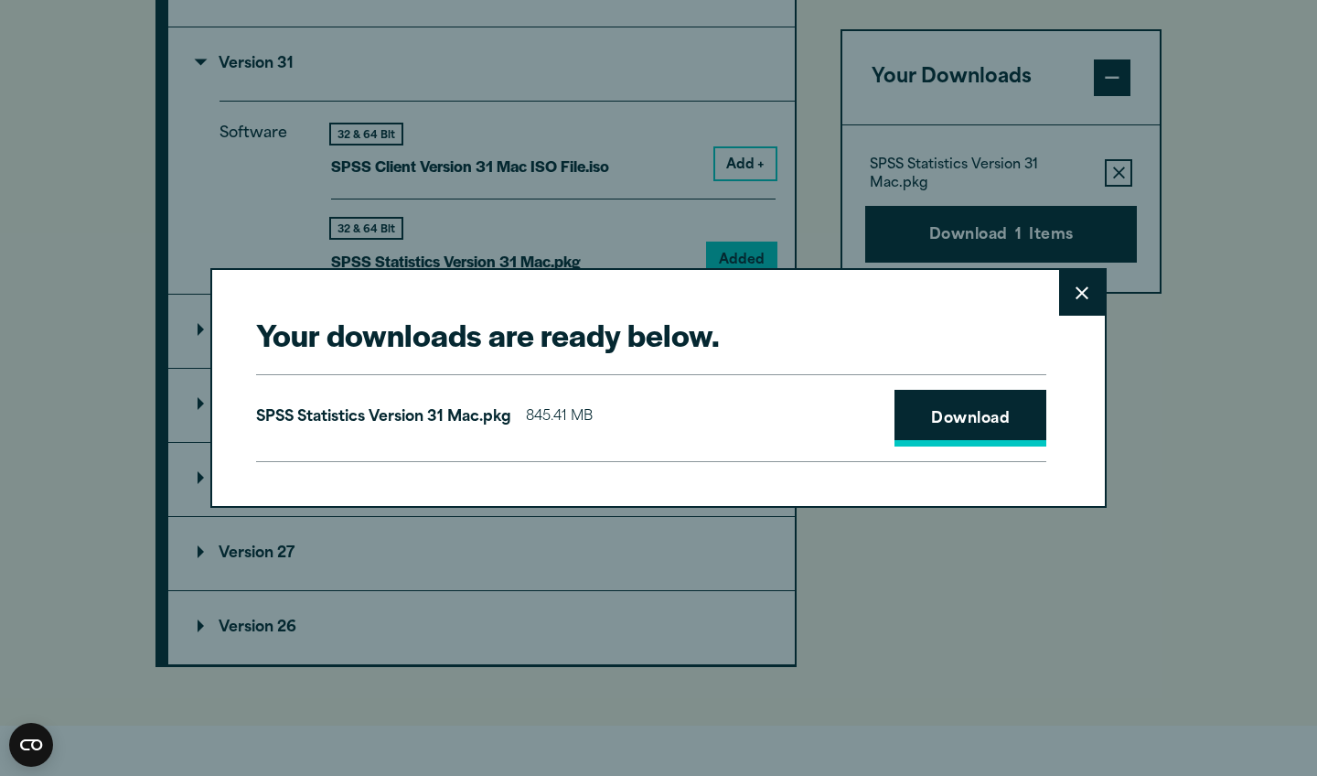
click at [981, 414] on link "Download" at bounding box center [971, 418] width 152 height 57
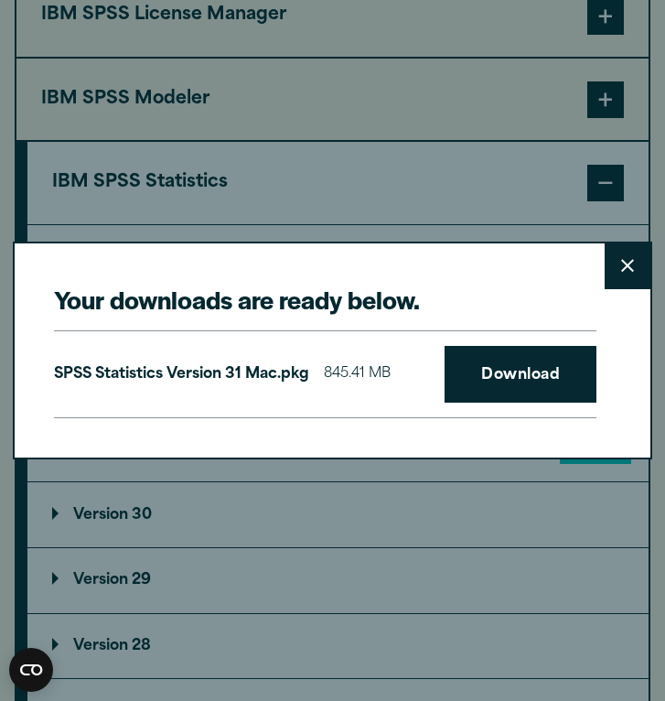
click at [475, 549] on div "Your downloads are ready below. Close SPSS Statistics Version 31 Mac.pkg 845.41…" at bounding box center [332, 350] width 665 height 701
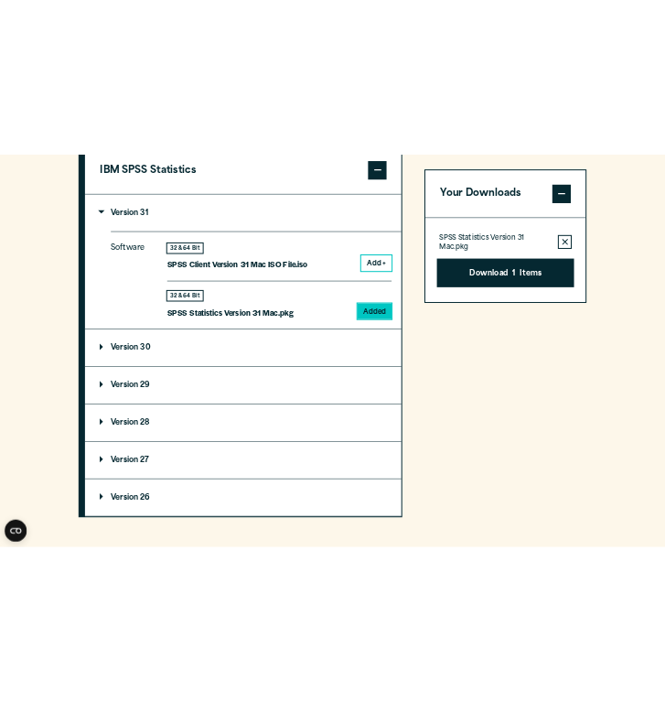
scroll to position [1668, 0]
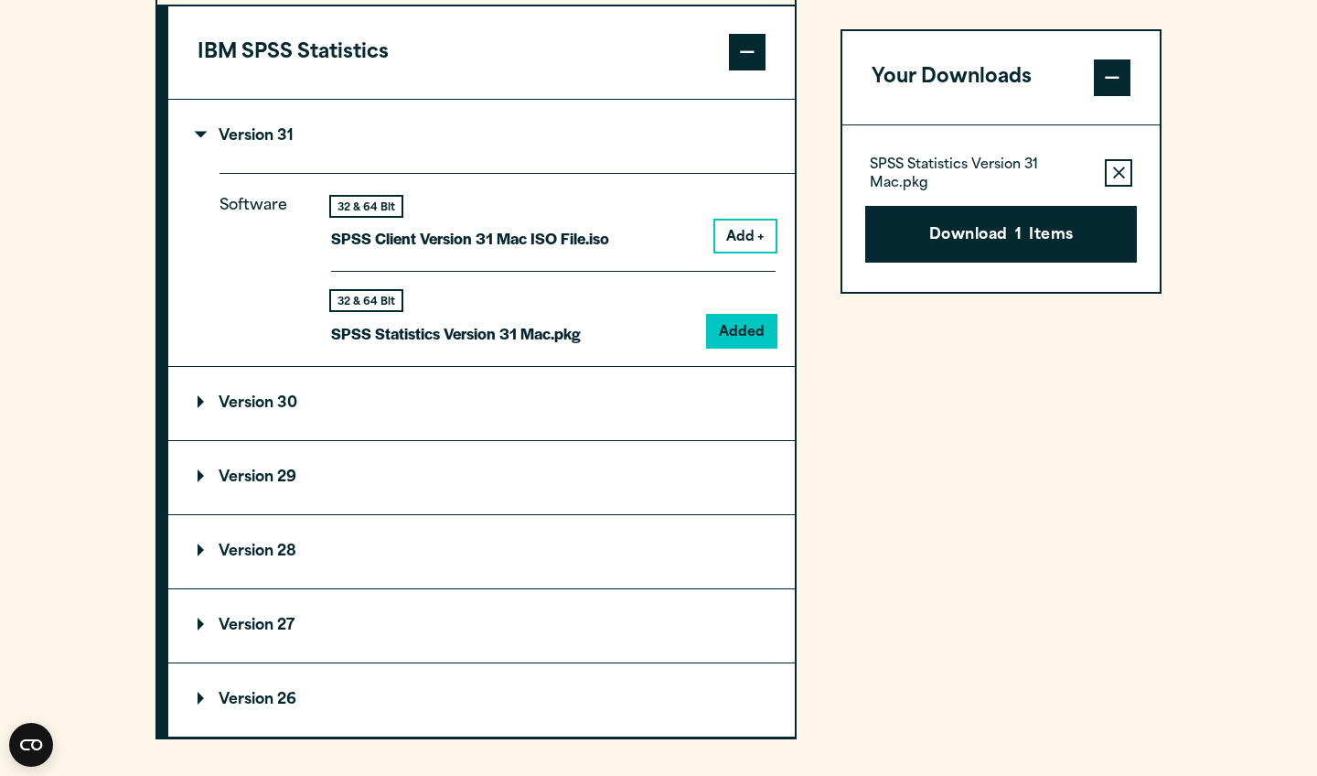
click at [997, 477] on div "Your Downloads SPSS Statistics Version 31 Mac.pkg Remove this item from your so…" at bounding box center [1001, 276] width 321 height 925
